Goal: Task Accomplishment & Management: Use online tool/utility

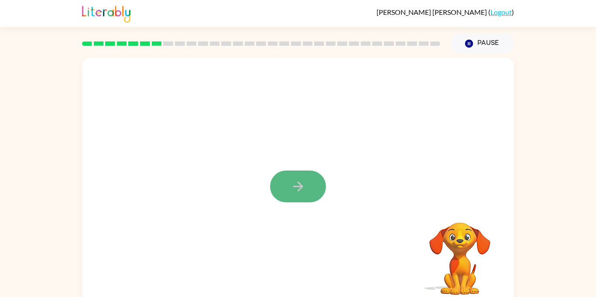
click at [303, 179] on icon "button" at bounding box center [298, 186] width 15 height 15
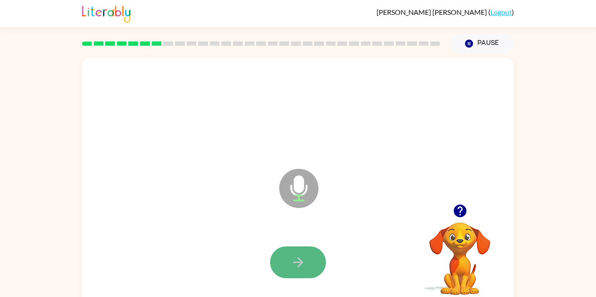
click at [303, 258] on icon "button" at bounding box center [298, 262] width 15 height 15
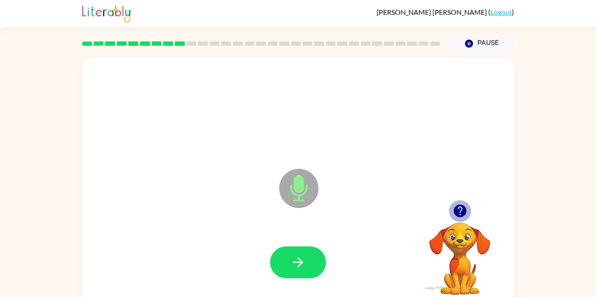
click at [463, 205] on icon "button" at bounding box center [460, 210] width 15 height 15
click at [314, 257] on button "button" at bounding box center [298, 263] width 56 height 32
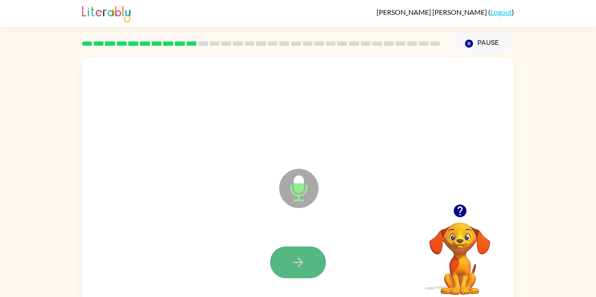
click at [314, 257] on button "button" at bounding box center [298, 263] width 56 height 32
click at [310, 271] on button "button" at bounding box center [298, 263] width 56 height 32
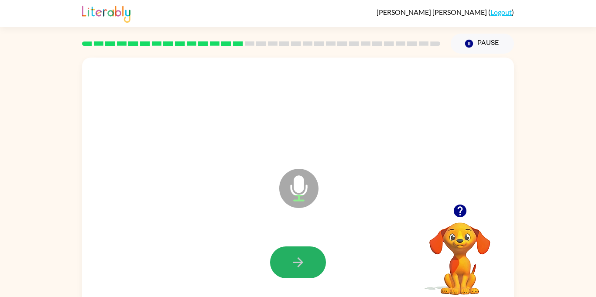
click at [310, 271] on button "button" at bounding box center [298, 263] width 56 height 32
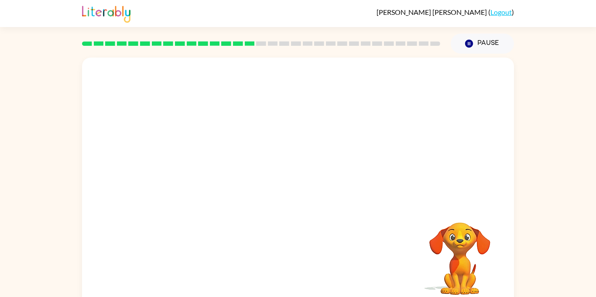
click at [310, 271] on div at bounding box center [298, 263] width 415 height 72
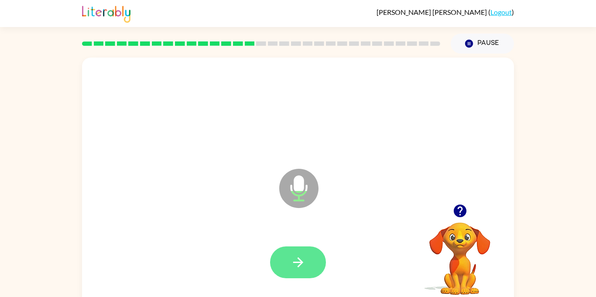
click at [307, 256] on button "button" at bounding box center [298, 263] width 56 height 32
click at [316, 276] on button "button" at bounding box center [298, 263] width 56 height 32
click at [333, 248] on div at bounding box center [298, 263] width 415 height 72
click at [288, 252] on button "button" at bounding box center [298, 263] width 56 height 32
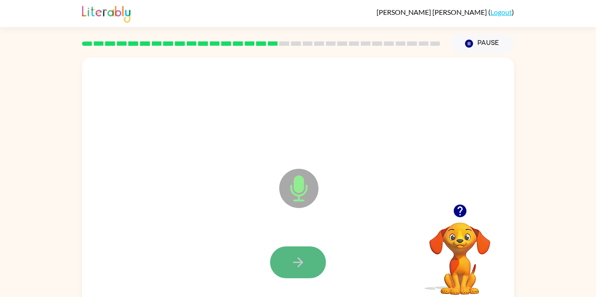
click at [297, 267] on icon "button" at bounding box center [298, 262] width 15 height 15
click at [297, 272] on button "button" at bounding box center [298, 263] width 56 height 32
click at [301, 274] on button "button" at bounding box center [298, 263] width 56 height 32
click at [308, 272] on button "button" at bounding box center [298, 263] width 56 height 32
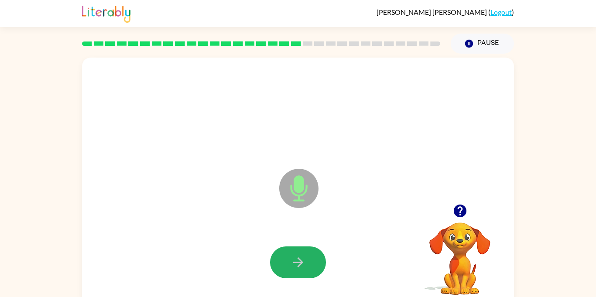
click at [308, 272] on button "button" at bounding box center [298, 263] width 56 height 32
click at [303, 269] on icon "button" at bounding box center [298, 262] width 15 height 15
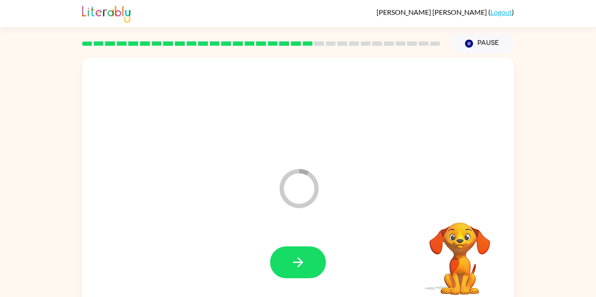
click at [303, 269] on icon "button" at bounding box center [298, 262] width 15 height 15
click at [454, 208] on icon "button" at bounding box center [460, 210] width 15 height 15
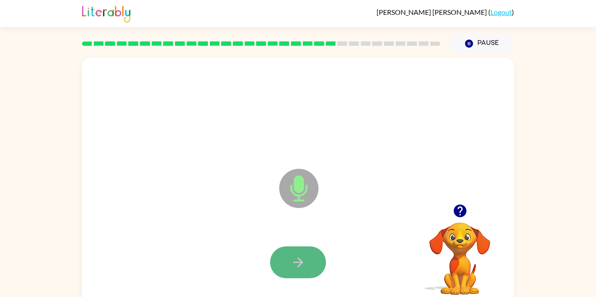
click at [310, 260] on button "button" at bounding box center [298, 263] width 56 height 32
click at [460, 208] on icon "button" at bounding box center [460, 211] width 13 height 13
click at [297, 263] on icon "button" at bounding box center [298, 263] width 10 height 10
click at [299, 264] on icon "button" at bounding box center [298, 262] width 15 height 15
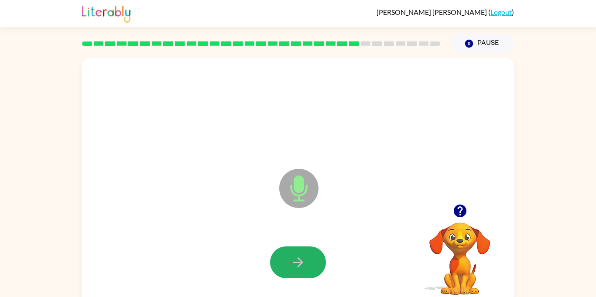
click at [299, 263] on icon "button" at bounding box center [298, 262] width 15 height 15
click at [298, 256] on icon "button" at bounding box center [298, 262] width 15 height 15
click at [279, 251] on button "button" at bounding box center [298, 263] width 56 height 32
click at [284, 255] on button "button" at bounding box center [298, 263] width 56 height 32
click at [316, 255] on button "button" at bounding box center [298, 263] width 56 height 32
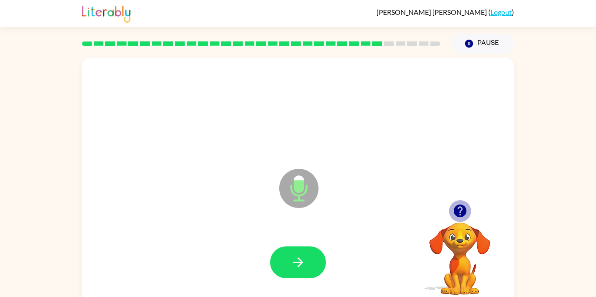
click at [461, 214] on icon "button" at bounding box center [460, 210] width 15 height 15
click at [459, 216] on icon "button" at bounding box center [460, 211] width 13 height 13
click at [469, 207] on button "button" at bounding box center [460, 211] width 22 height 22
click at [470, 209] on video "Your browser must support playing .mp4 files to use Literably. Please try using…" at bounding box center [460, 252] width 87 height 87
click at [471, 210] on button "button" at bounding box center [460, 211] width 22 height 22
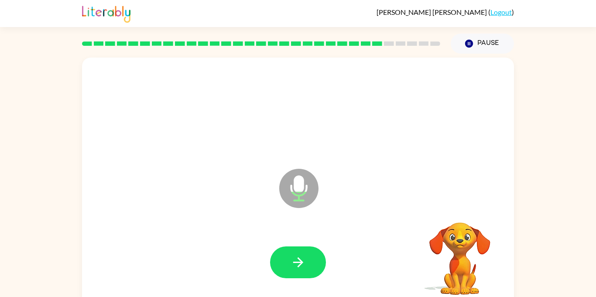
click at [471, 210] on video "Your browser must support playing .mp4 files to use Literably. Please try using…" at bounding box center [460, 252] width 87 height 87
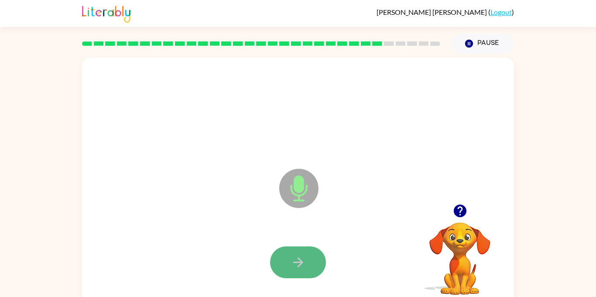
click at [307, 248] on button "button" at bounding box center [298, 263] width 56 height 32
click at [291, 253] on button "button" at bounding box center [298, 263] width 56 height 32
click at [295, 257] on icon "button" at bounding box center [298, 262] width 15 height 15
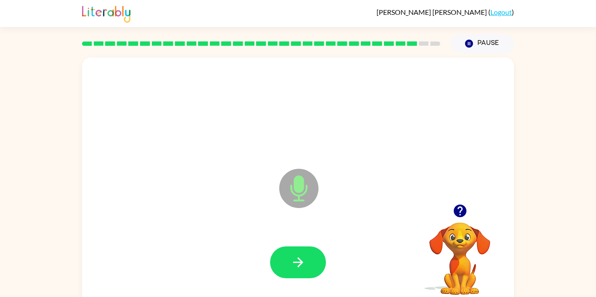
click at [295, 257] on icon "button" at bounding box center [298, 262] width 15 height 15
